Goal: Information Seeking & Learning: Learn about a topic

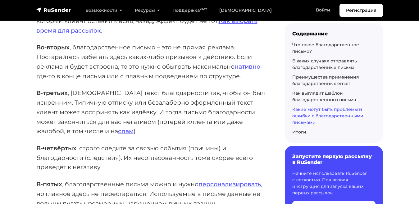
scroll to position [3846, 0]
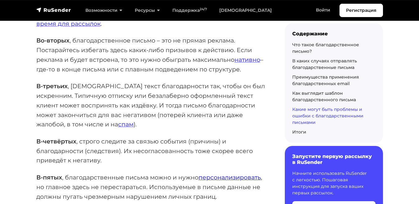
click at [207, 173] on link "персонализировать" at bounding box center [229, 176] width 62 height 7
